Goal: Task Accomplishment & Management: Manage account settings

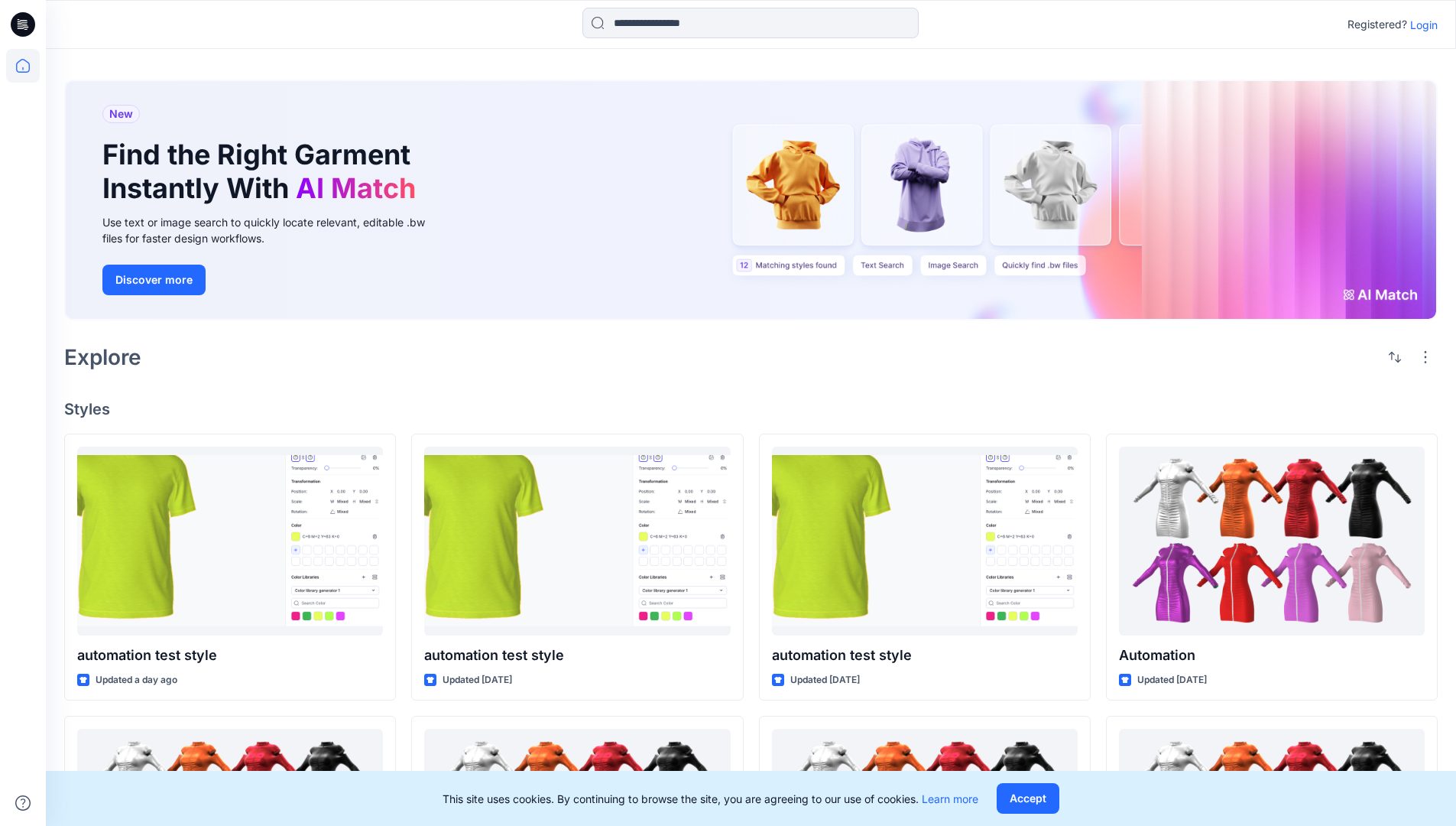
click at [1420, 24] on p "Login" at bounding box center [1424, 24] width 28 height 16
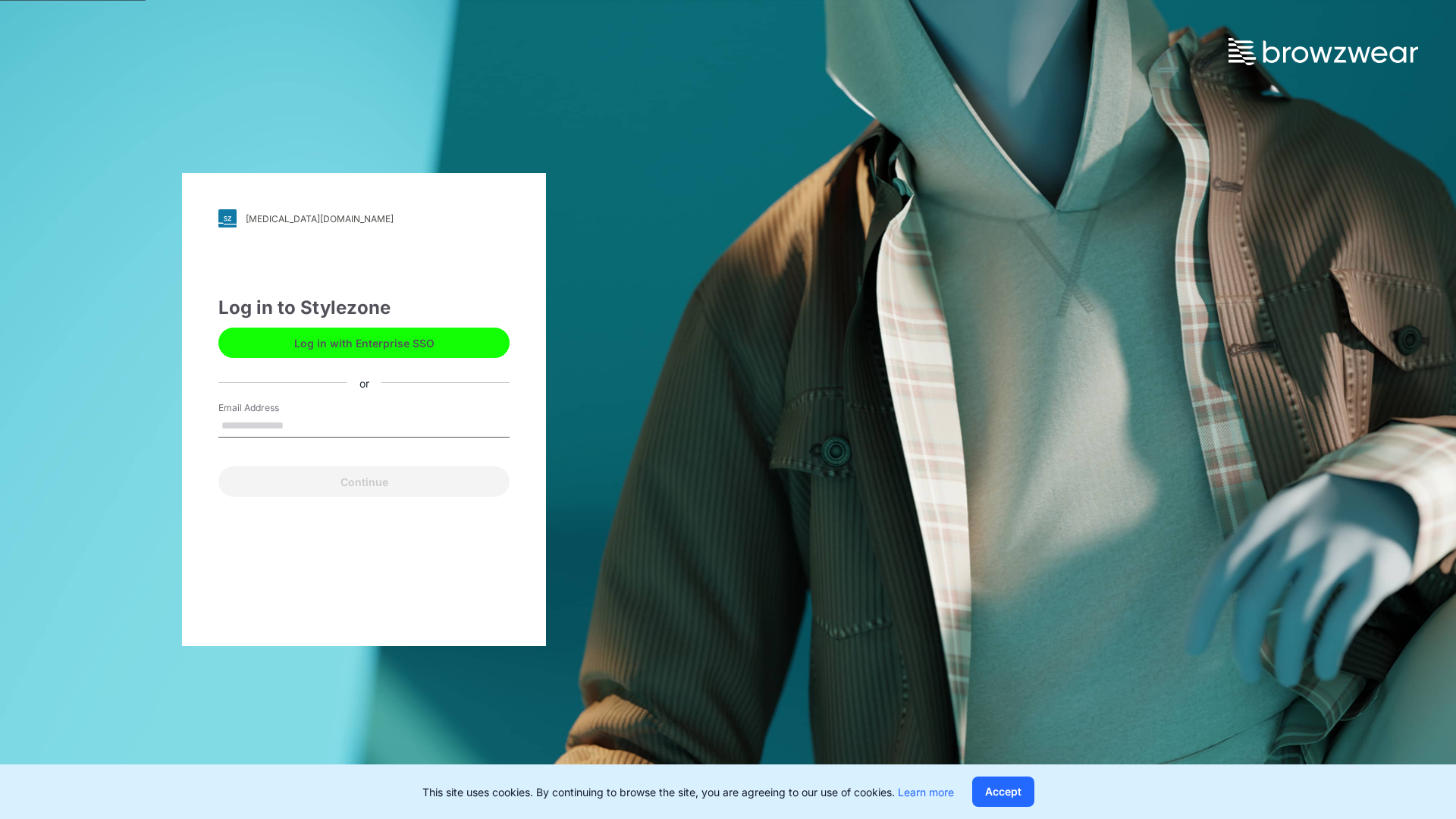
click at [299, 425] on input "Email Address" at bounding box center [364, 426] width 292 height 22
type input "**********"
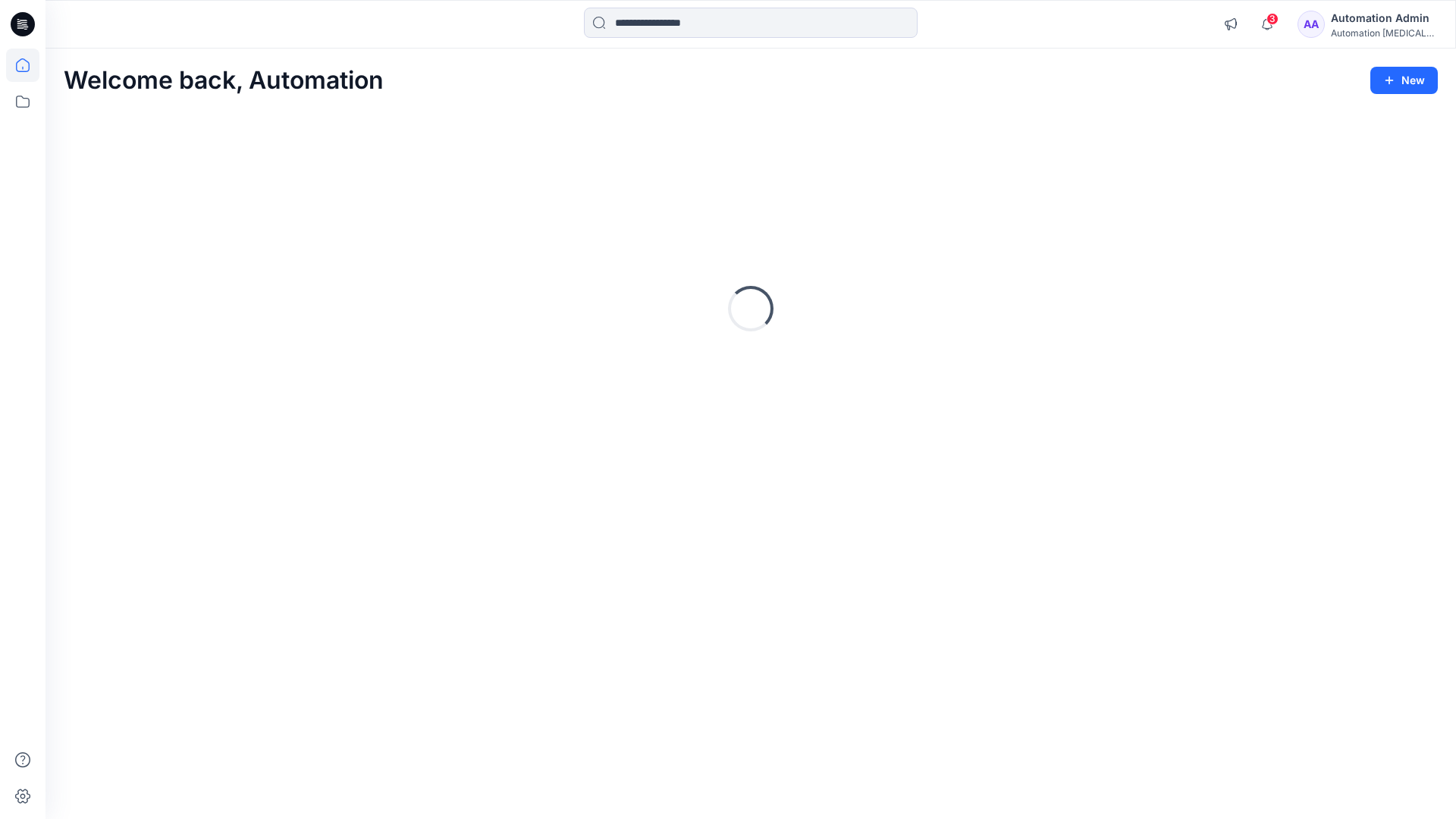
click at [28, 65] on icon at bounding box center [23, 65] width 14 height 14
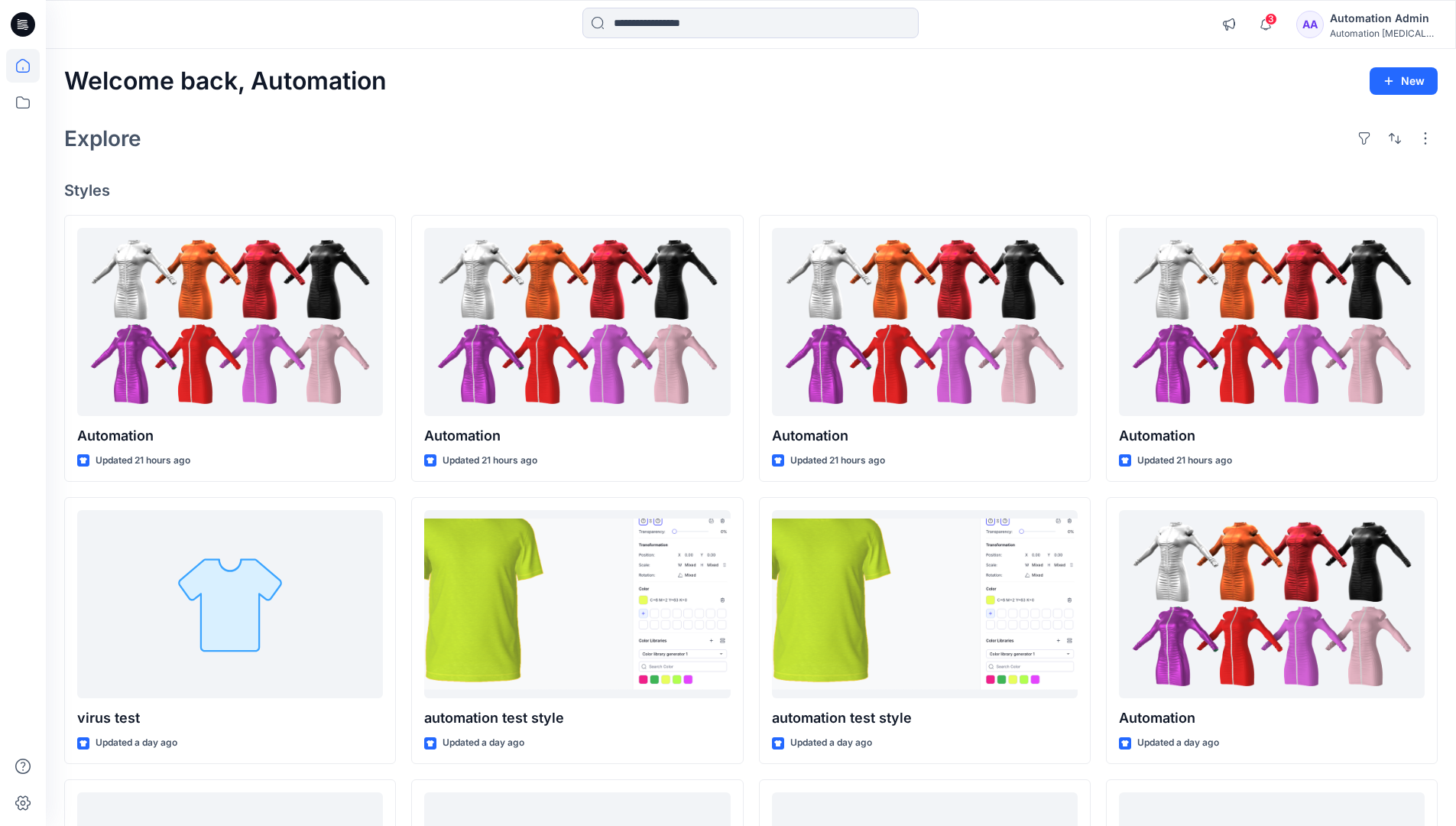
click at [1365, 24] on div "Automation Admin" at bounding box center [1383, 18] width 107 height 18
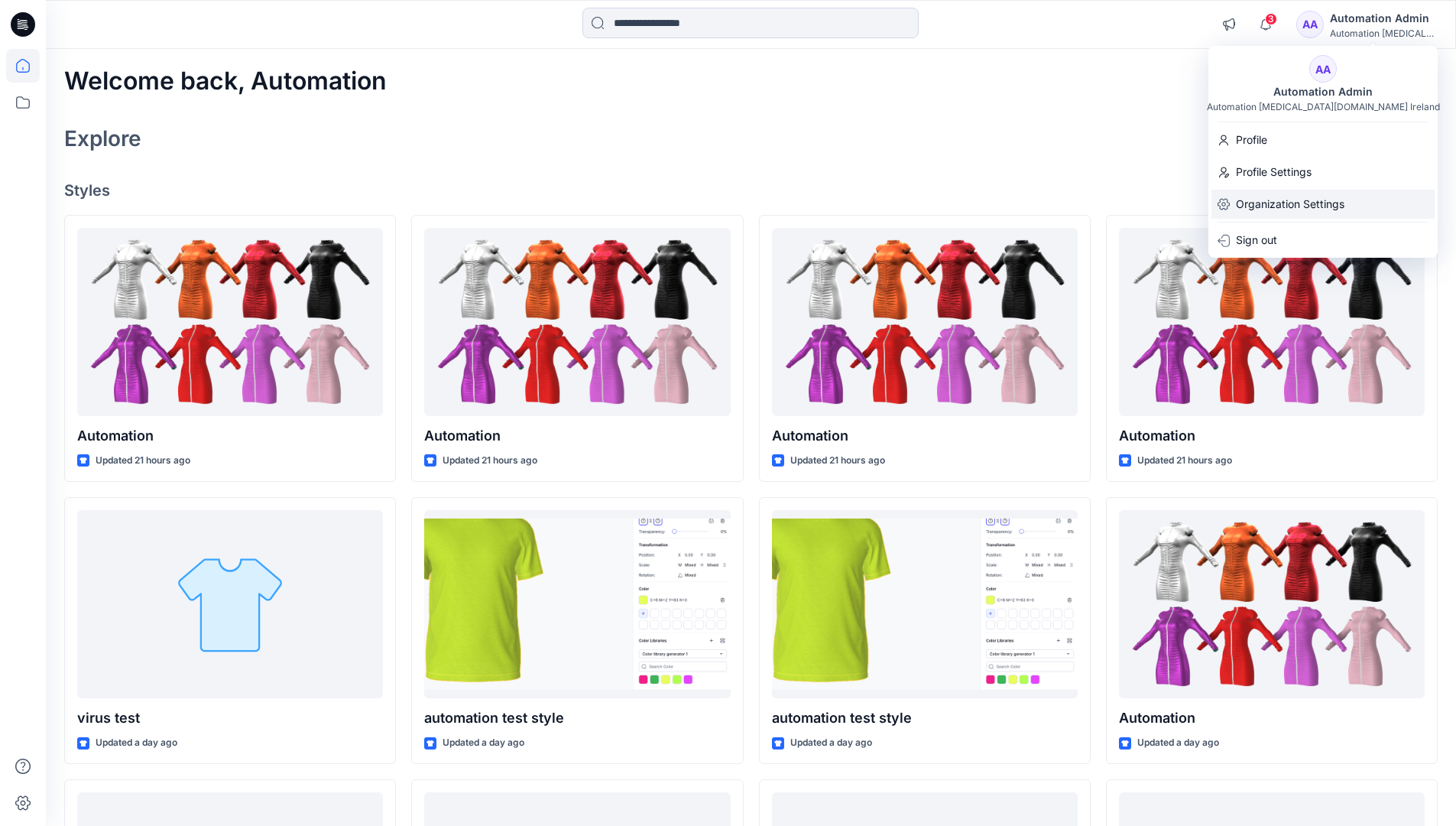
click at [1293, 194] on p "Organization Settings" at bounding box center [1290, 204] width 108 height 29
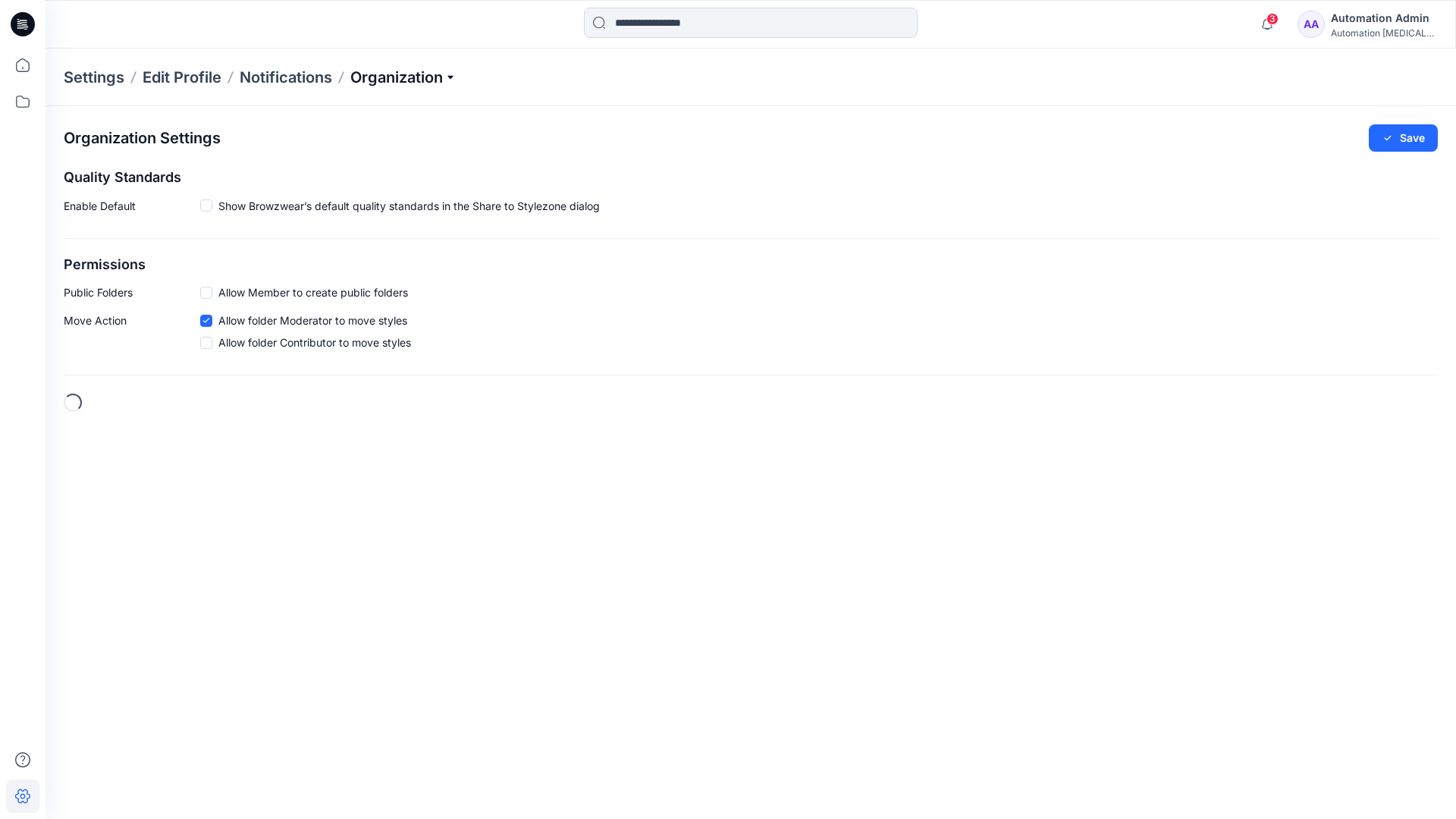
click at [451, 77] on p "Organization" at bounding box center [402, 77] width 106 height 22
click at [375, 141] on link "Edit Status Labels" at bounding box center [405, 142] width 221 height 30
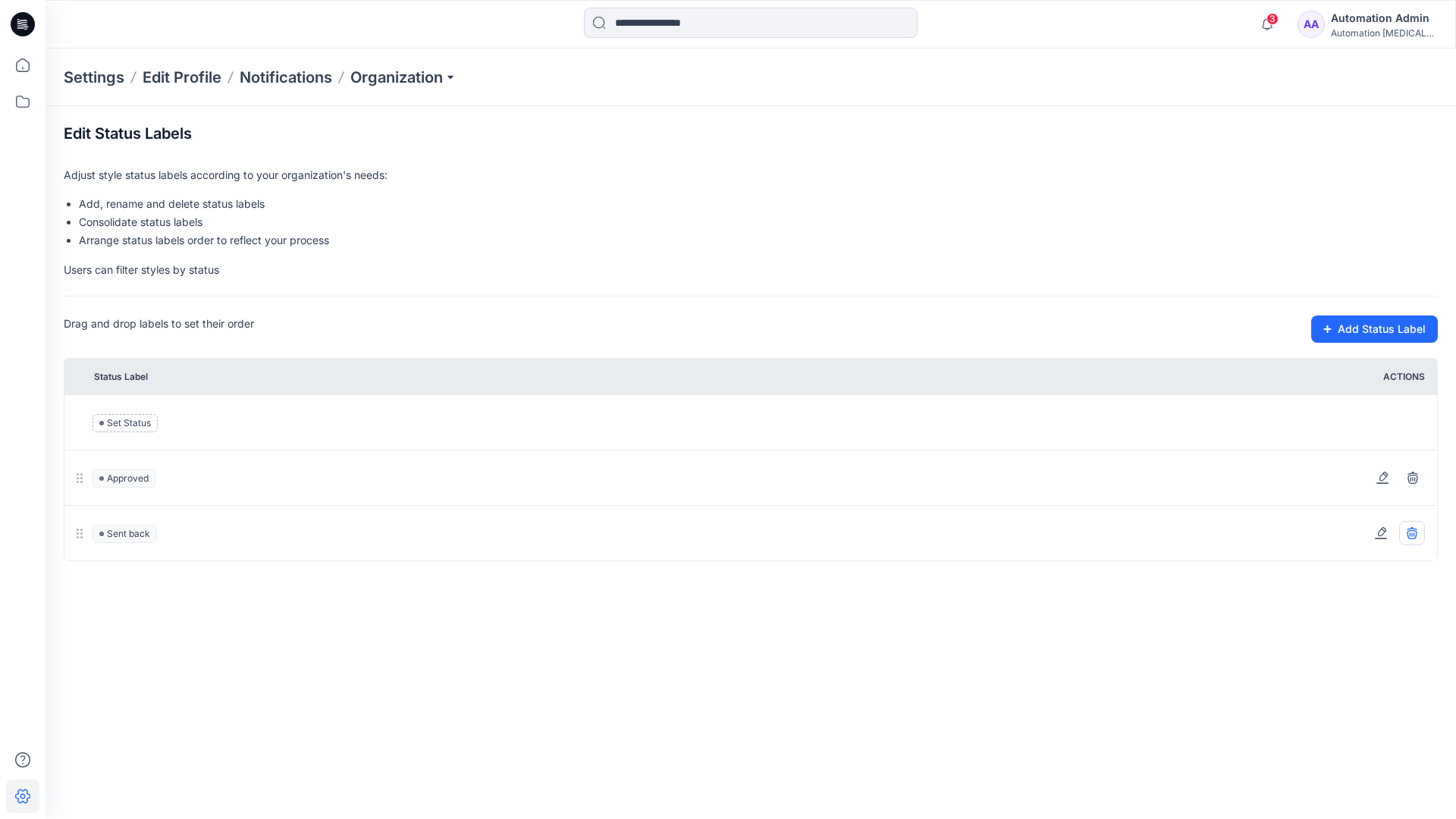
click at [1414, 533] on icon at bounding box center [1411, 533] width 12 height 12
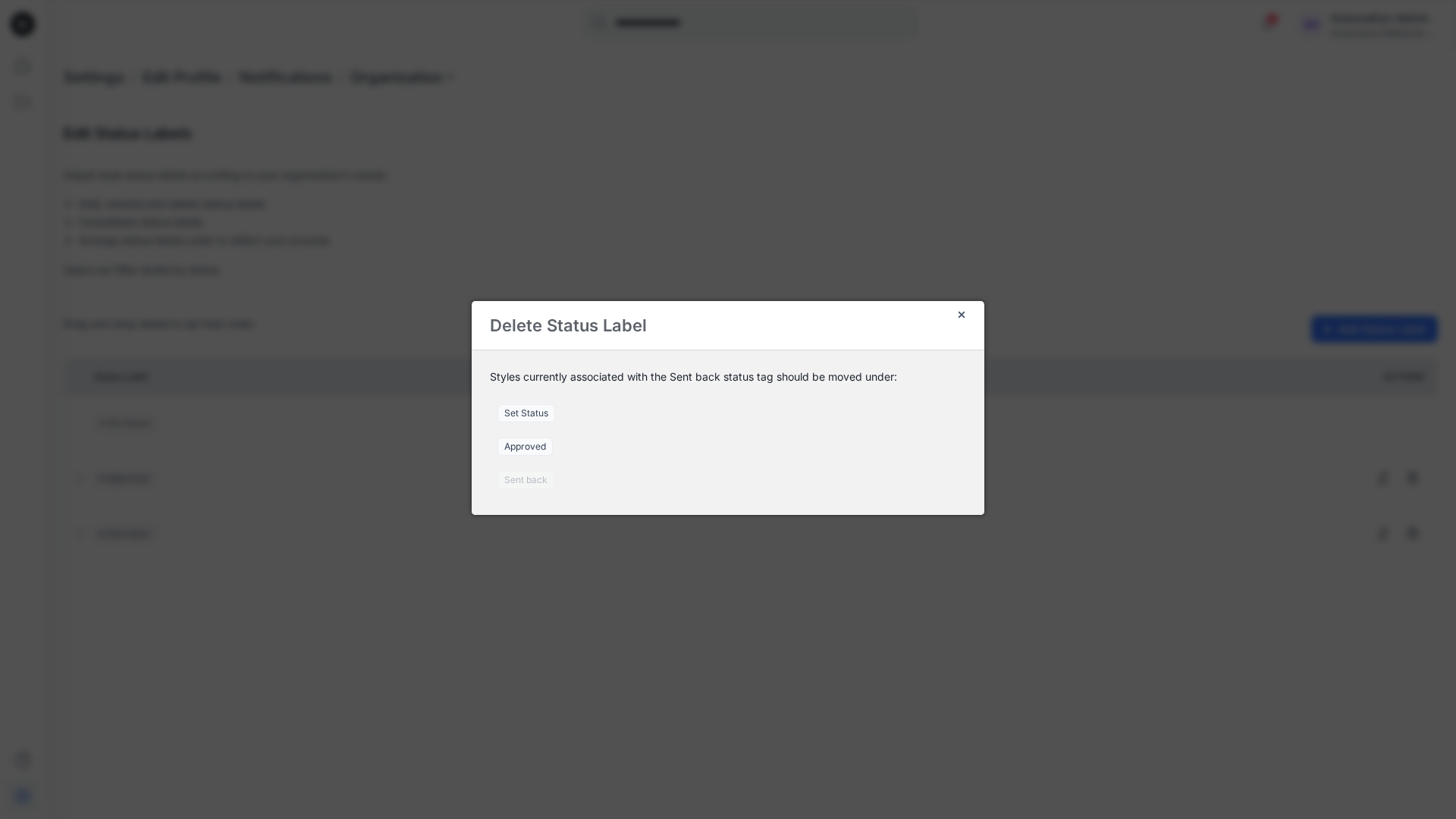
click at [532, 413] on span "Set Status" at bounding box center [525, 413] width 58 height 18
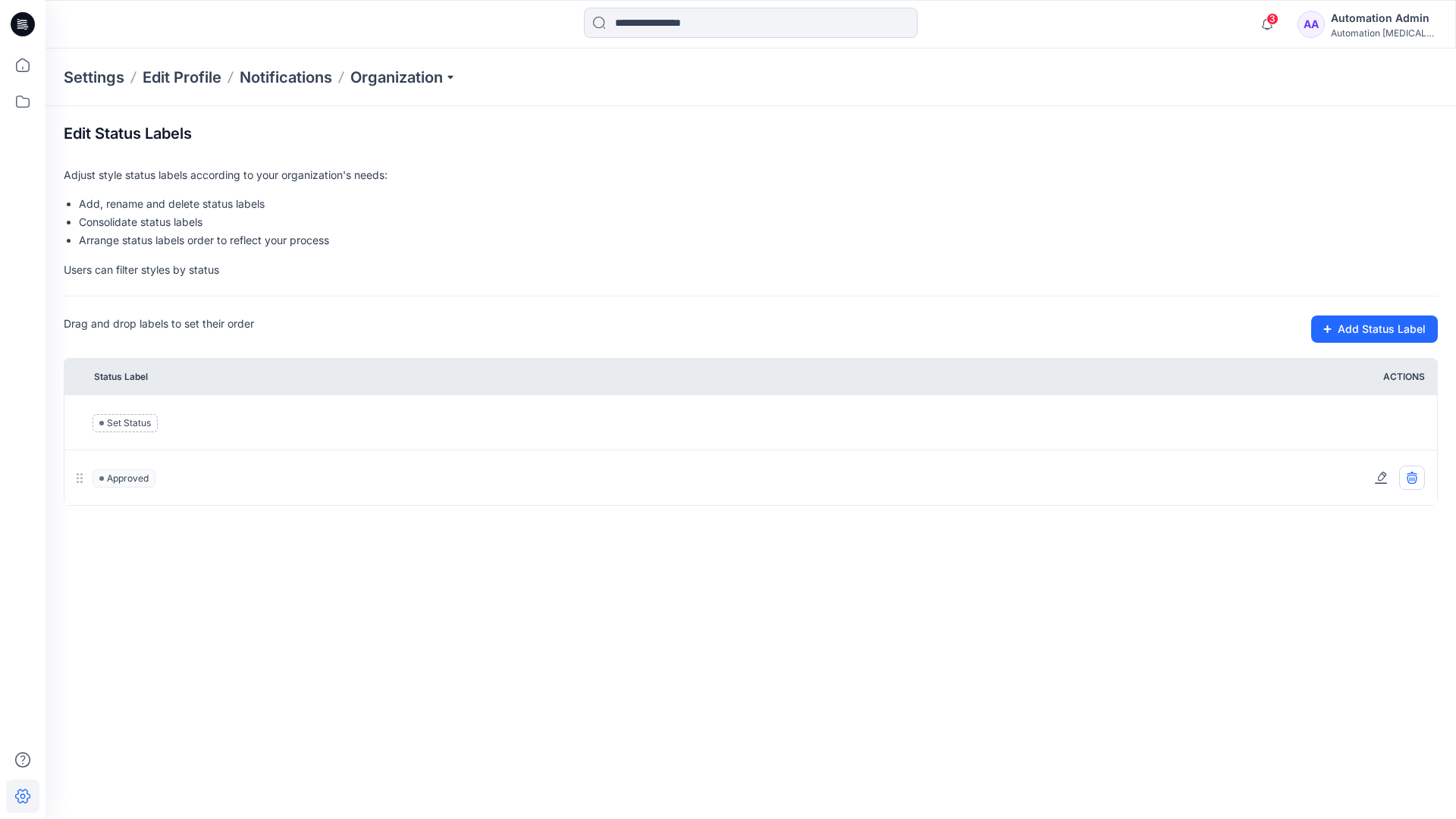
click at [1416, 480] on icon at bounding box center [1410, 479] width 9 height 9
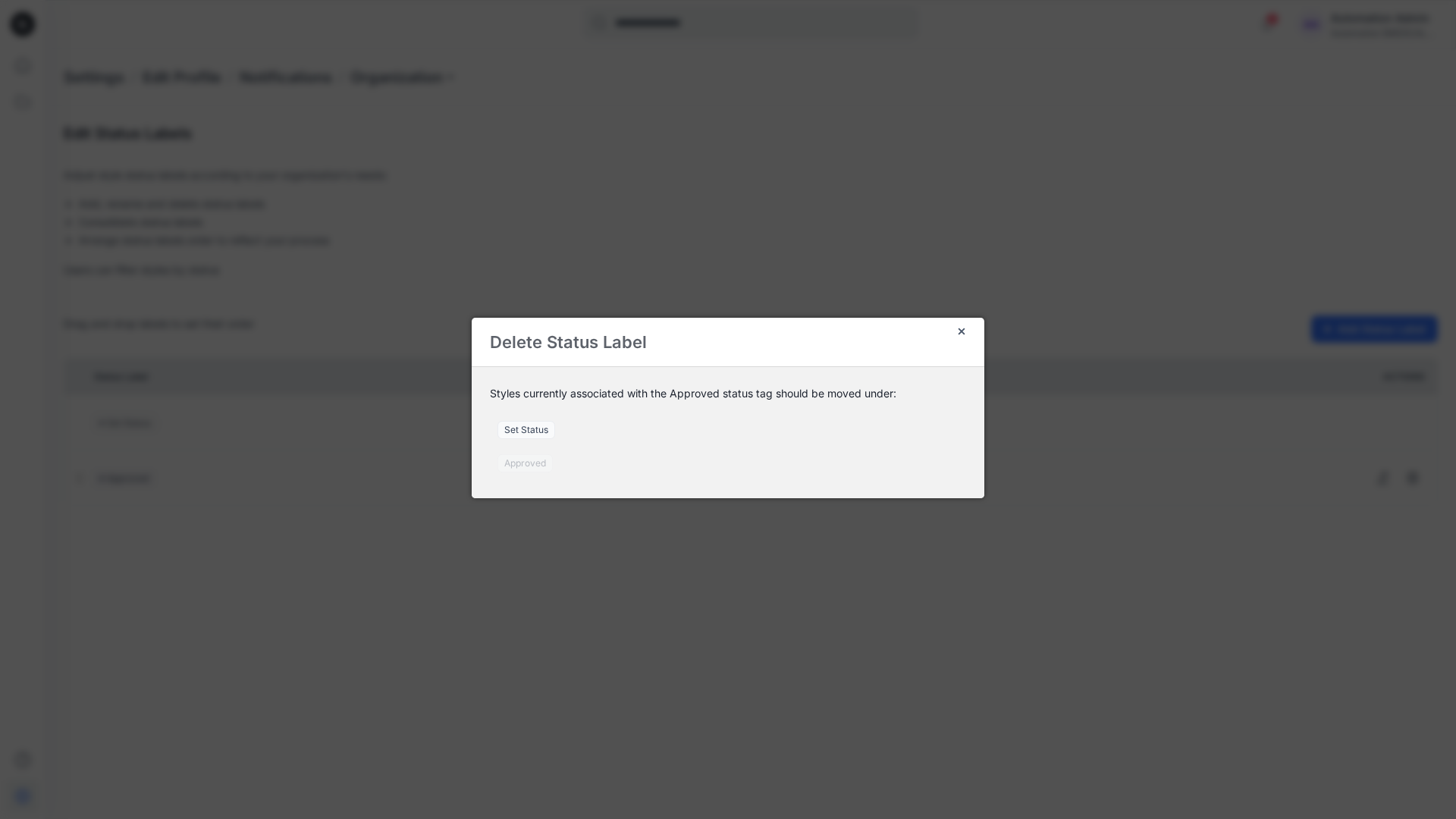
click at [534, 432] on span "Set Status" at bounding box center [525, 429] width 58 height 18
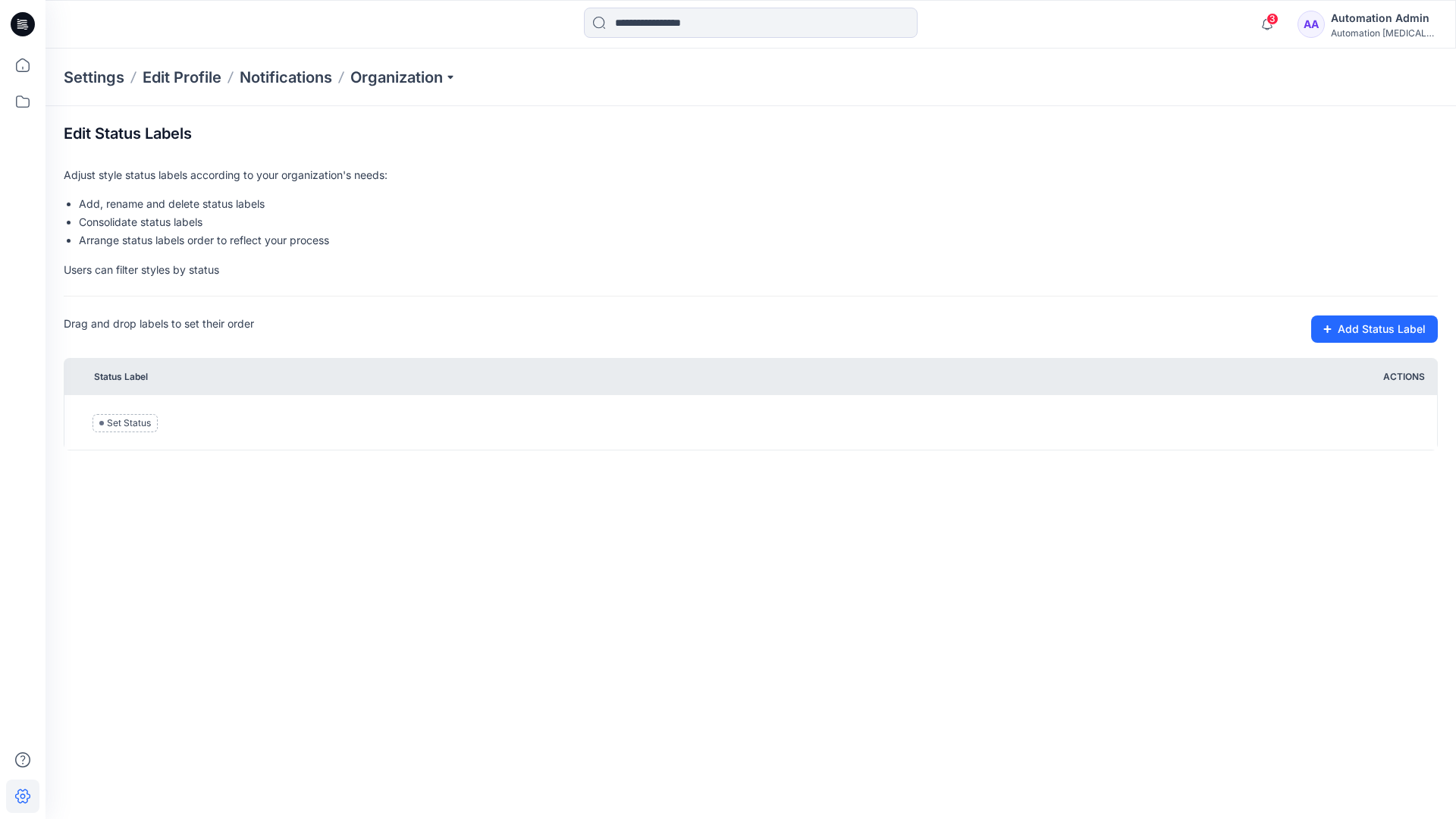
click at [1358, 30] on div "Automation [MEDICAL_DATA]..." at bounding box center [1383, 33] width 106 height 11
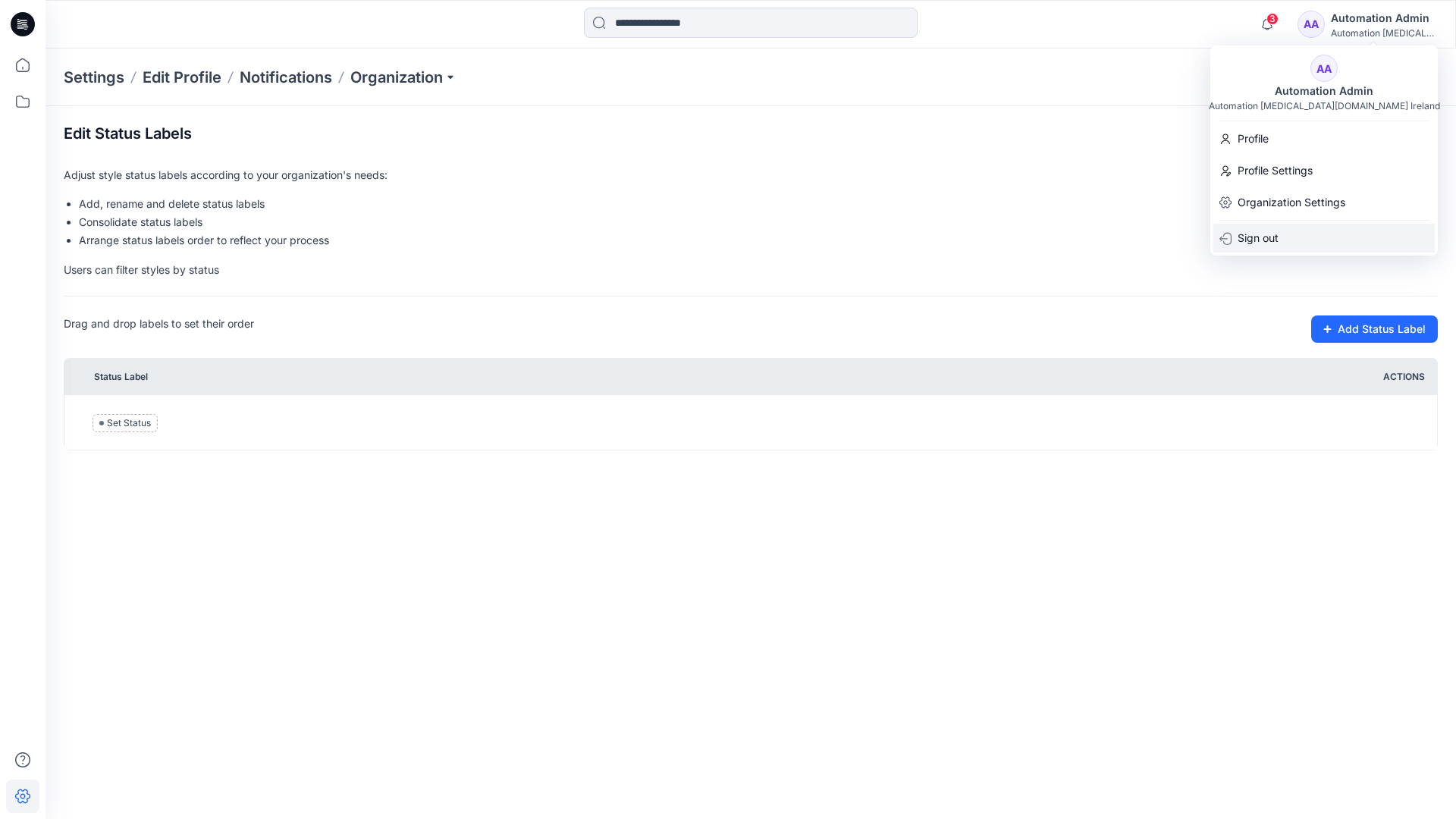
click at [1270, 233] on p "Sign out" at bounding box center [1258, 237] width 41 height 28
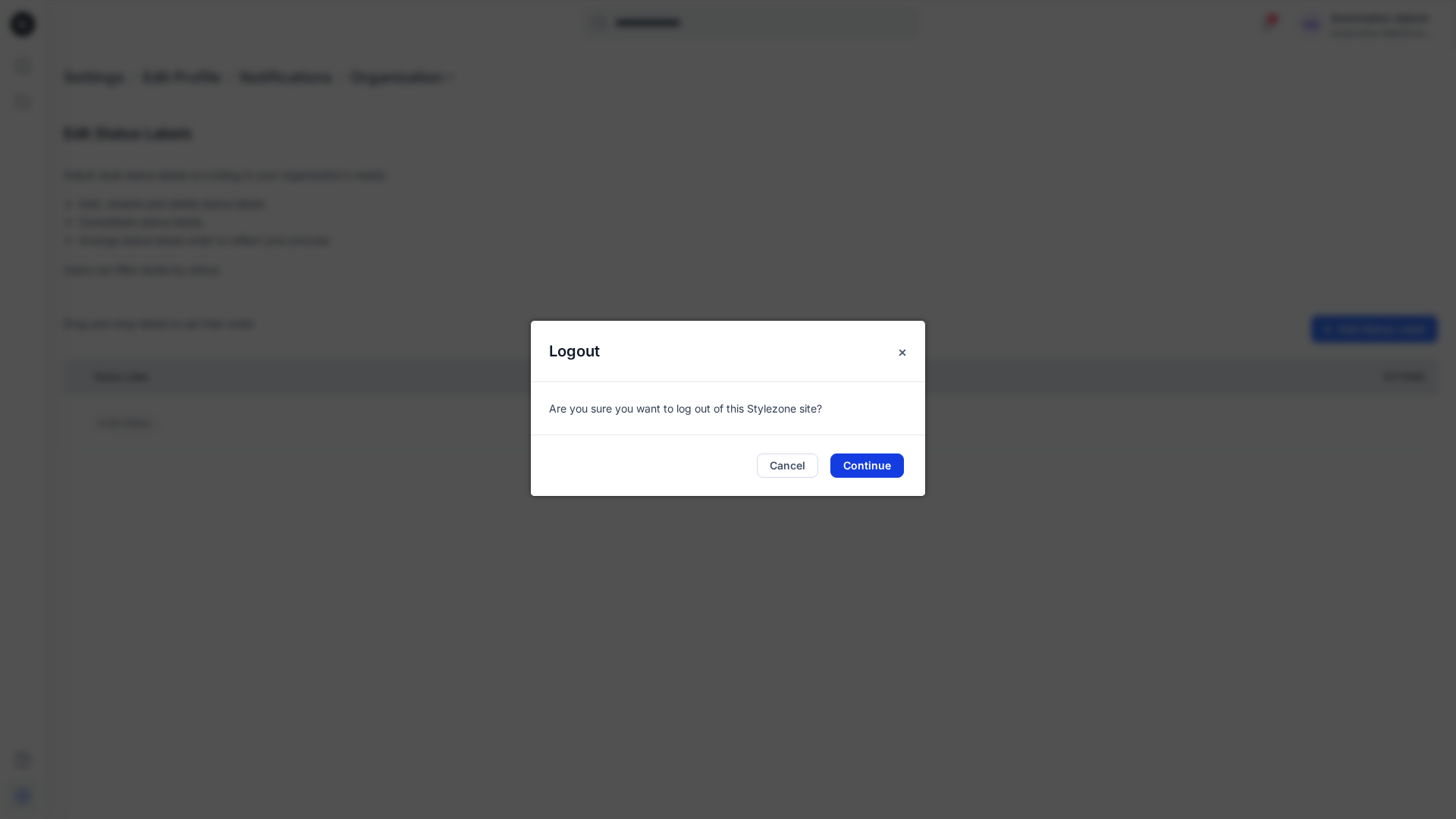
click at [876, 470] on button "Continue" at bounding box center [867, 465] width 74 height 24
